Goal: Check status: Check status

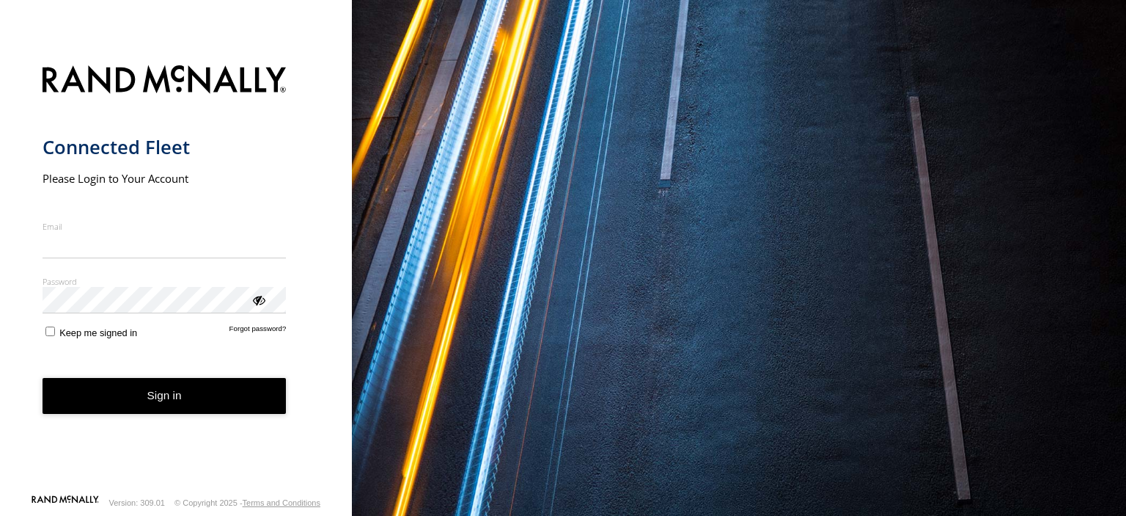
type input "**********"
click at [168, 401] on button "Sign in" at bounding box center [165, 396] width 244 height 36
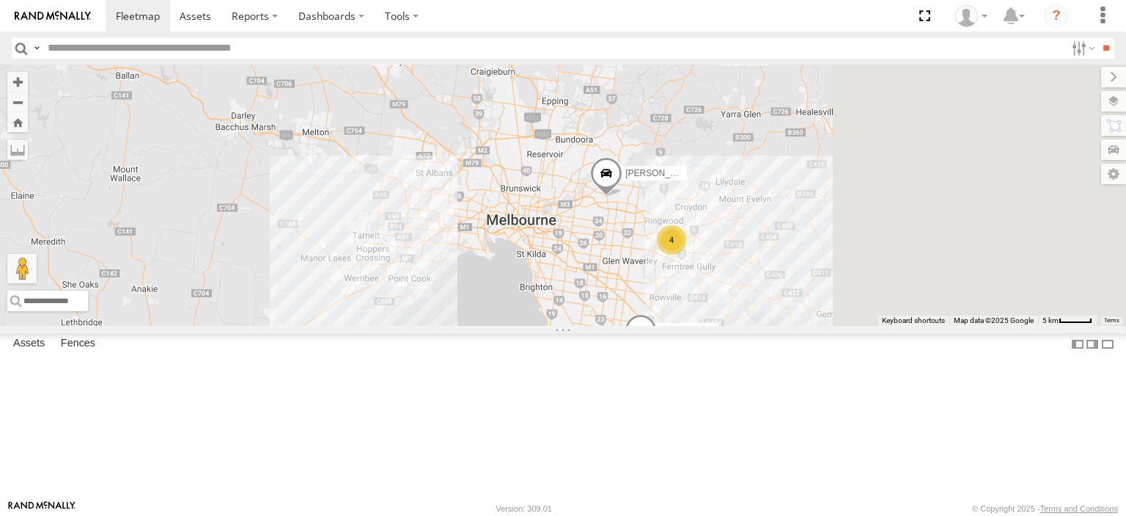
drag, startPoint x: 955, startPoint y: 386, endPoint x: 733, endPoint y: 296, distance: 240.1
click at [731, 296] on div "Bayswater UD [PERSON_NAME] BMW 4" at bounding box center [563, 195] width 1126 height 261
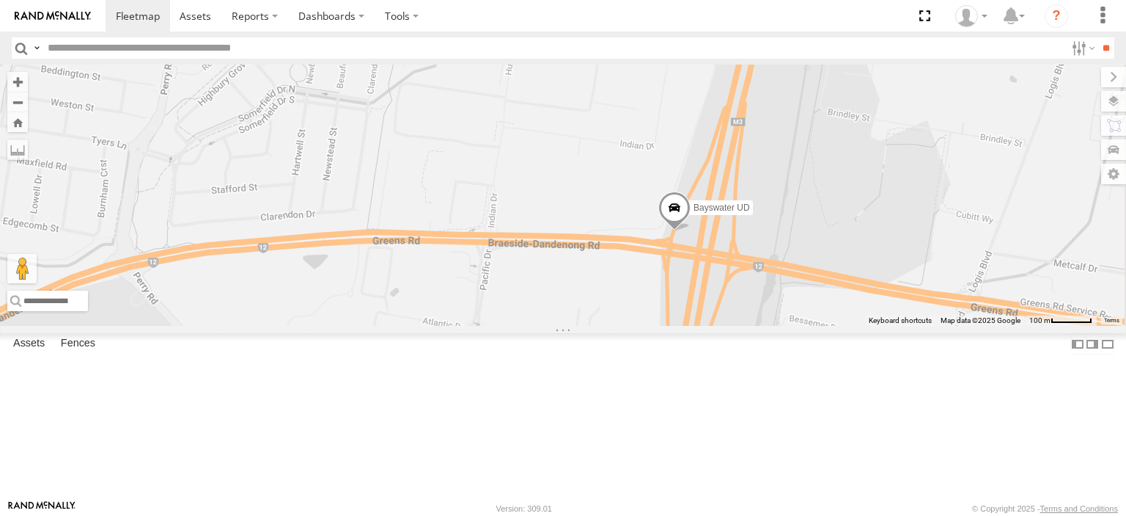
click at [691, 231] on span at bounding box center [675, 211] width 32 height 40
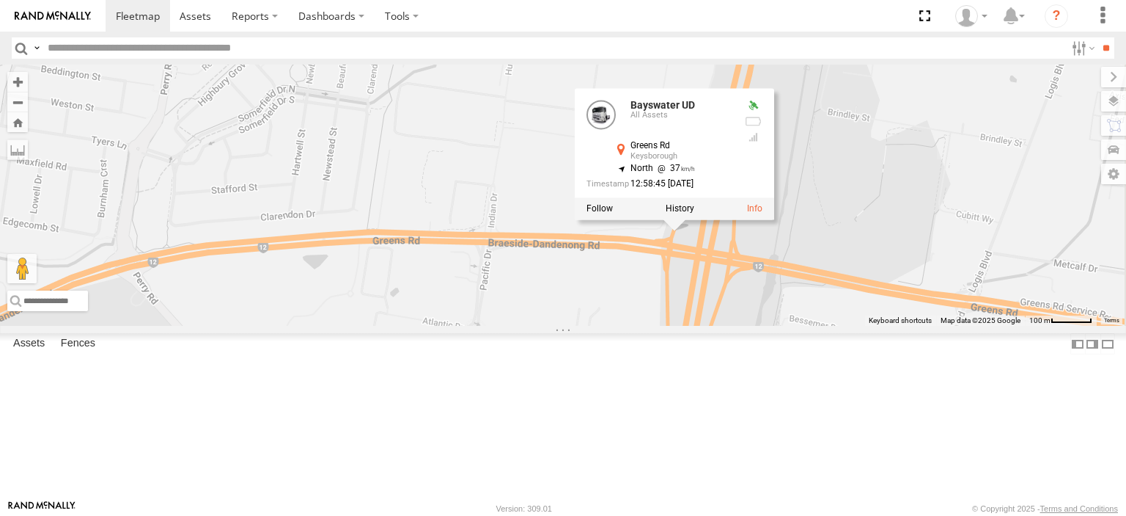
click at [545, 285] on div "Bayswater UD [PERSON_NAME] UD All Assets Greens Rd Keysborough -38.0108 , 145.1…" at bounding box center [563, 195] width 1126 height 261
